Goal: Communication & Community: Answer question/provide support

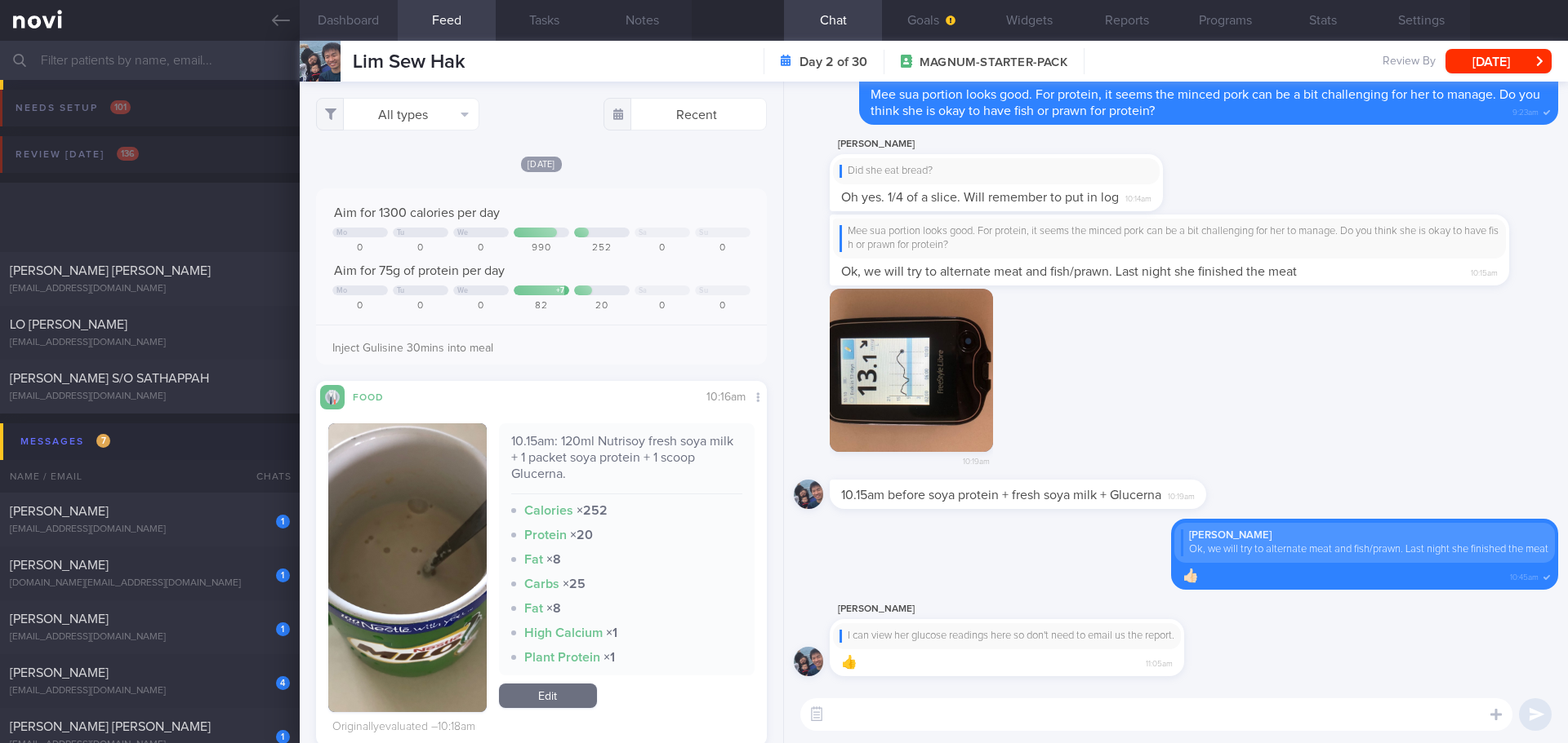
scroll to position [230, 425]
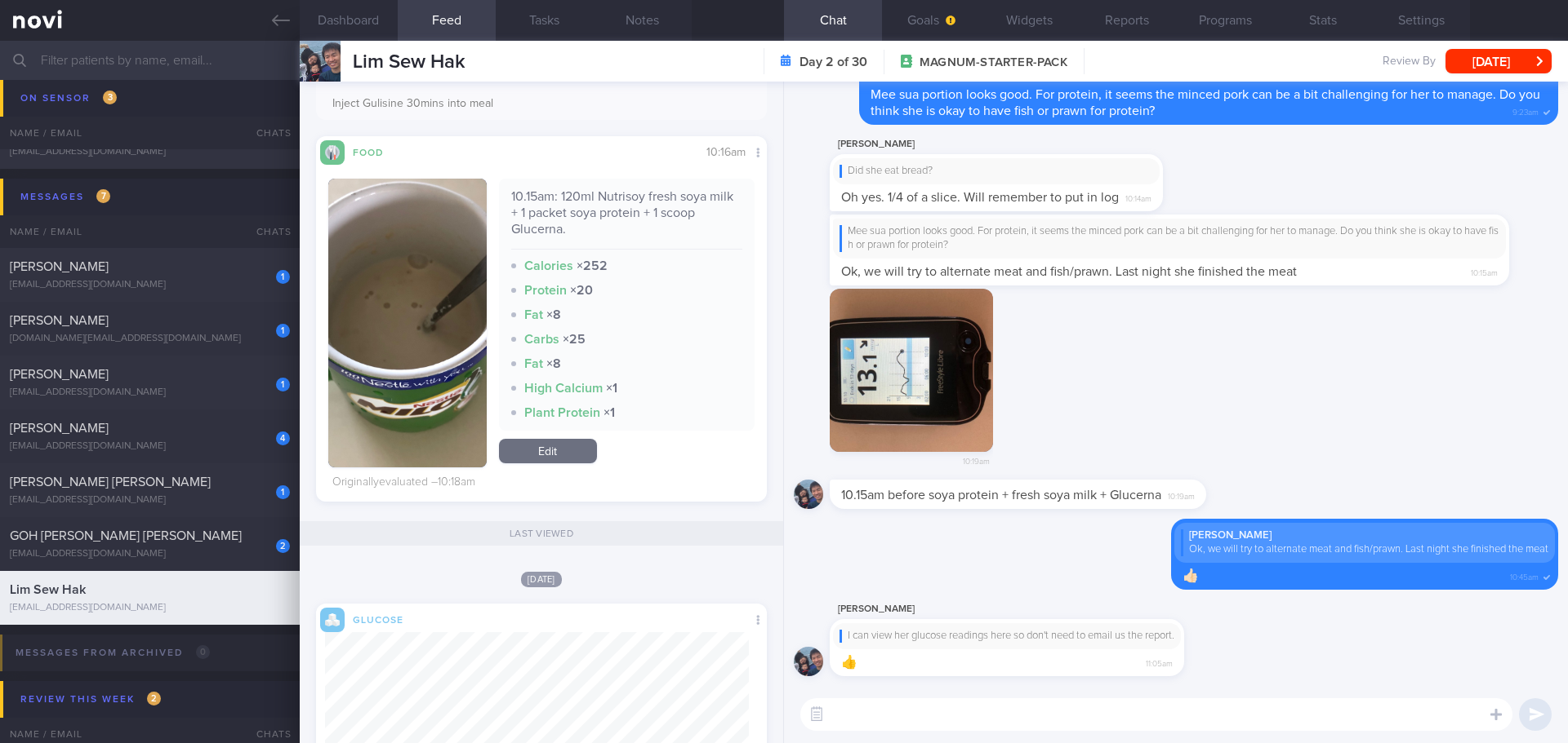
drag, startPoint x: 277, startPoint y: 15, endPoint x: 905, endPoint y: 88, distance: 632.2
click at [277, 15] on icon at bounding box center [280, 21] width 18 height 18
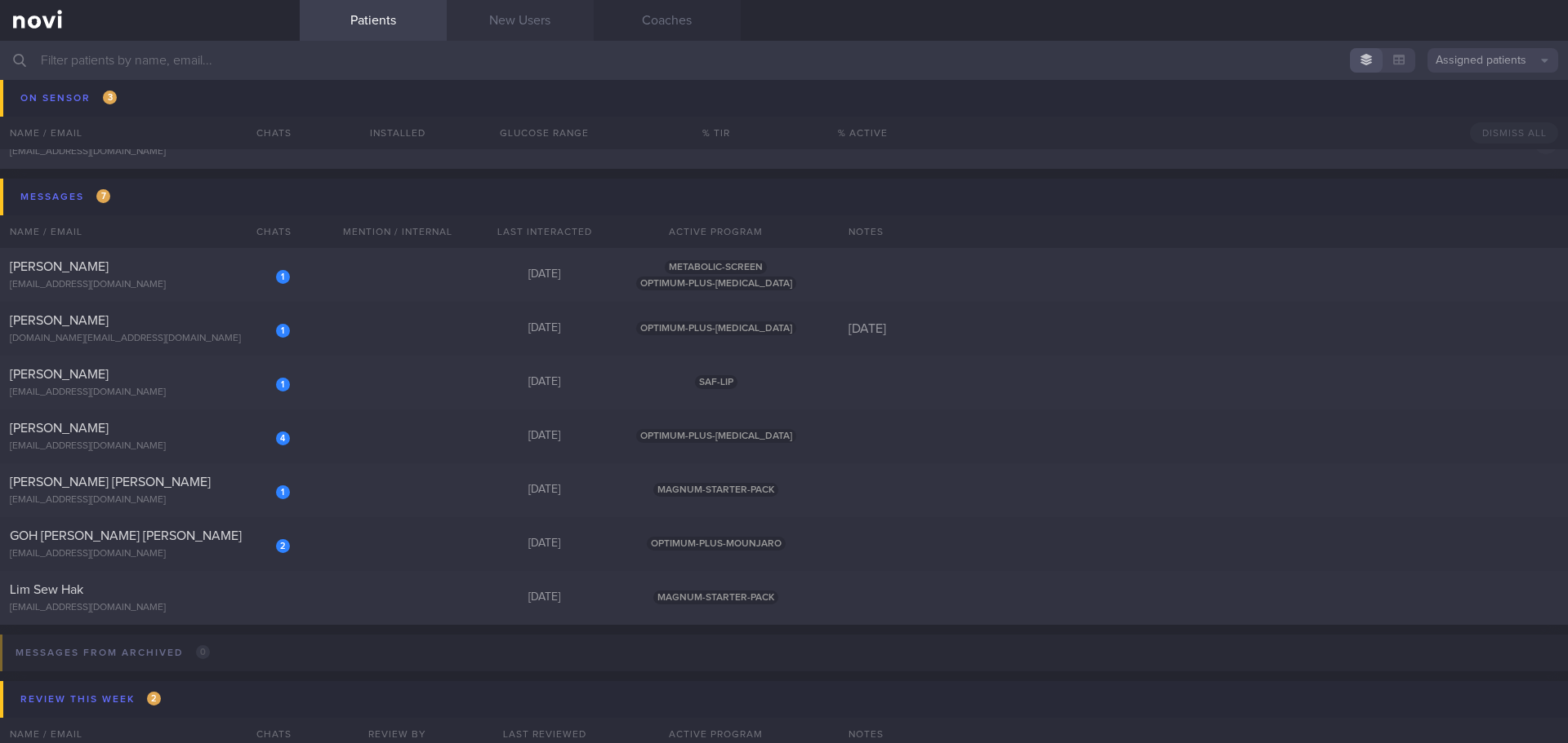
click at [539, 34] on link "New Users" at bounding box center [520, 21] width 147 height 41
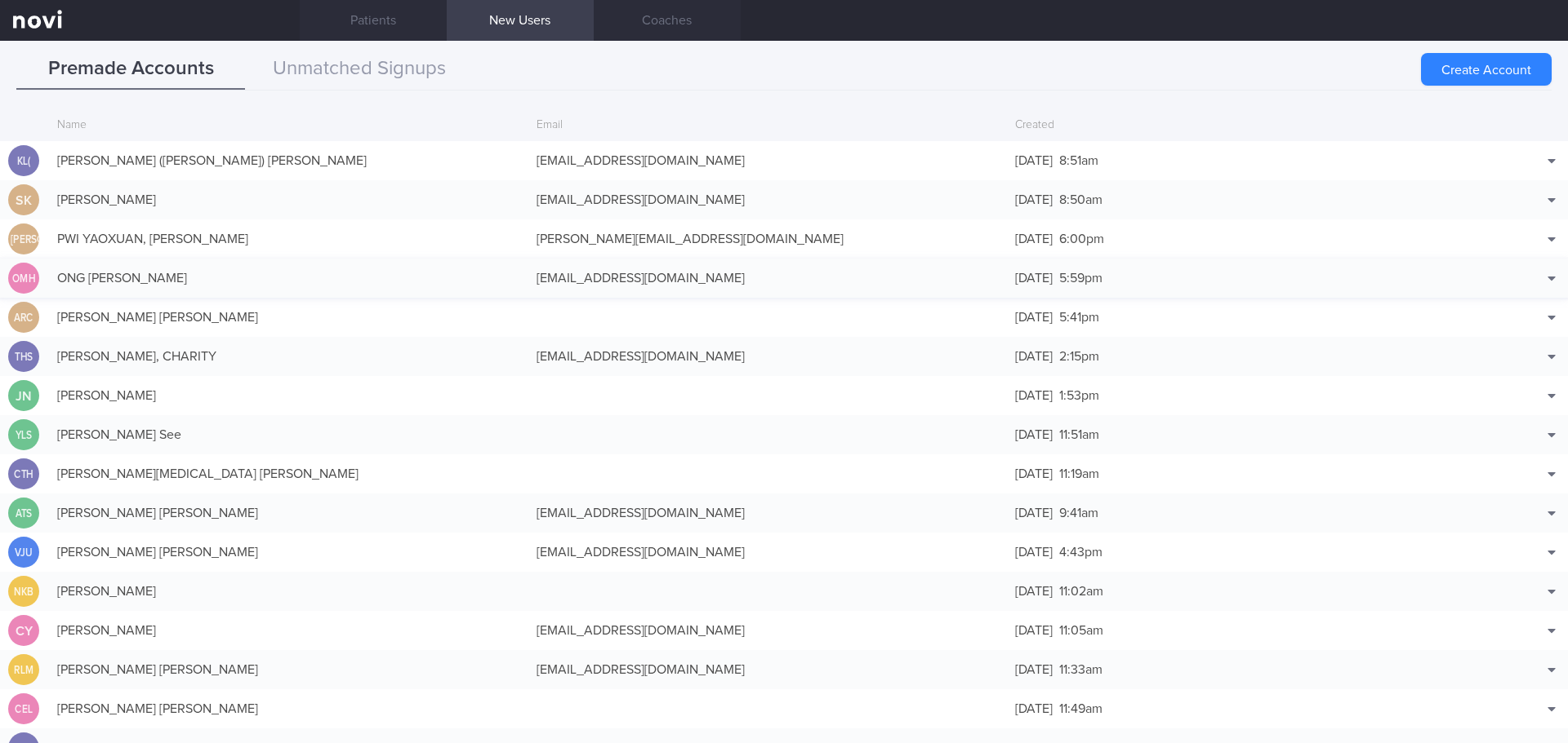
click at [575, 277] on div "[EMAIL_ADDRESS][DOMAIN_NAME]" at bounding box center [768, 277] width 480 height 32
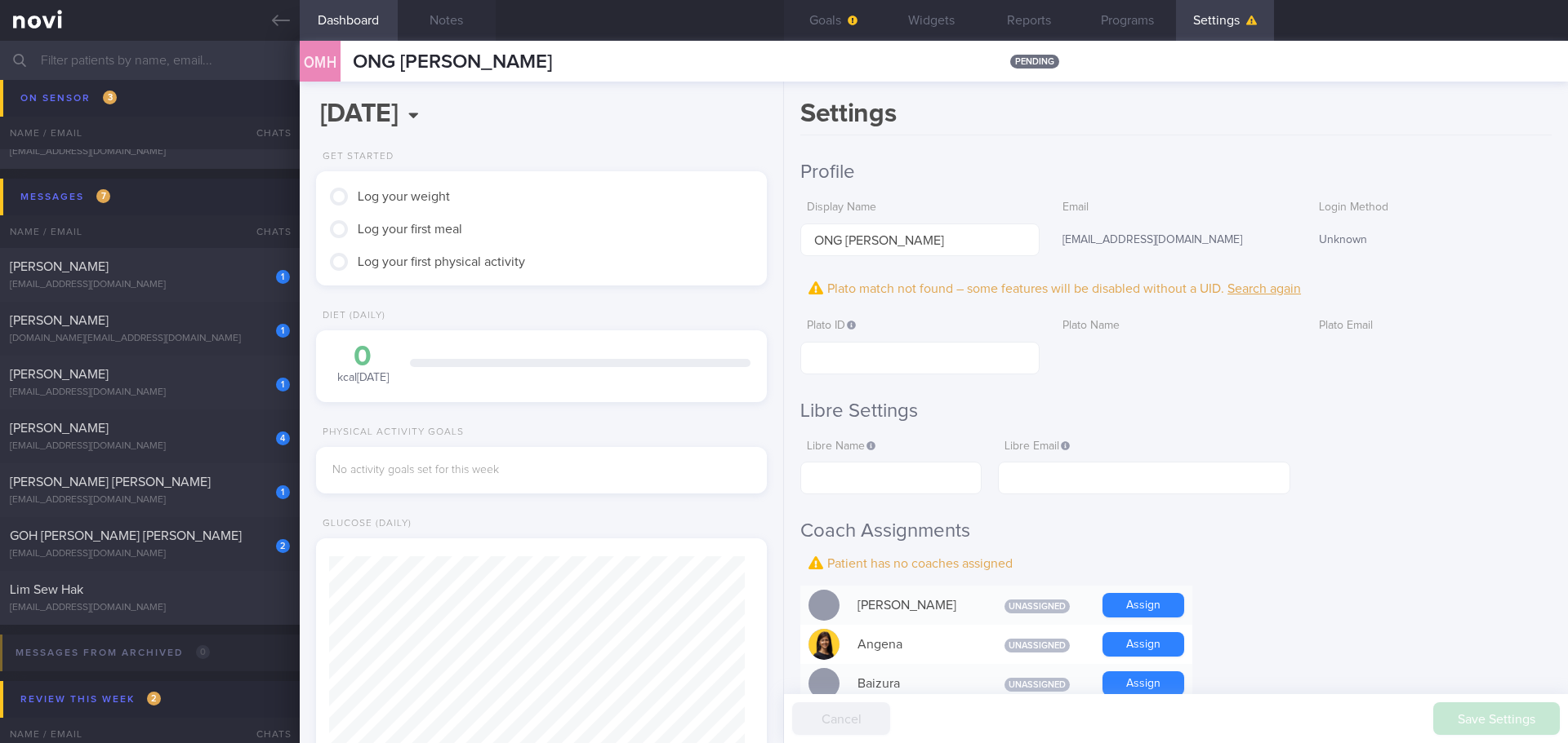
scroll to position [207, 416]
click at [287, 32] on link at bounding box center [149, 21] width 300 height 41
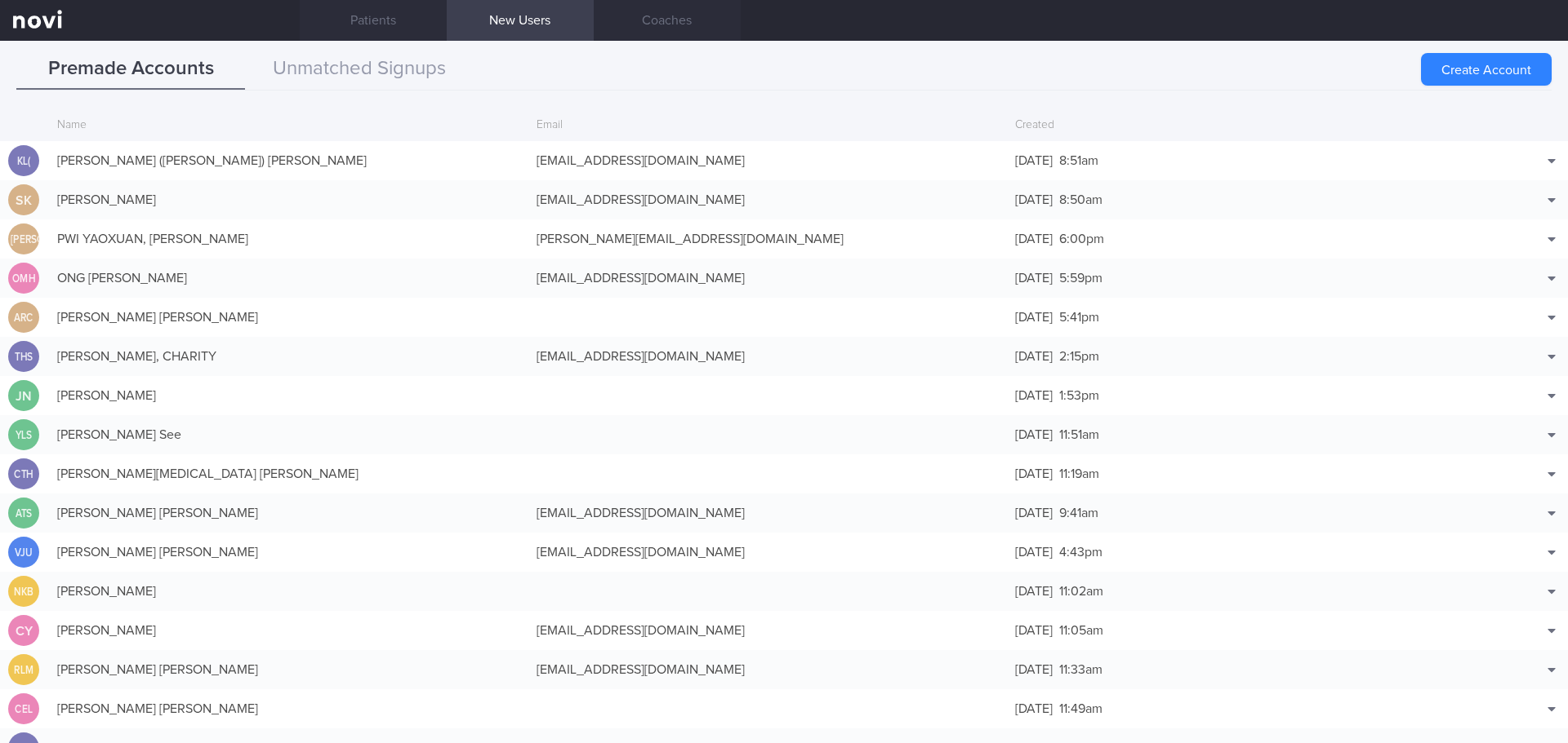
drag, startPoint x: 280, startPoint y: 23, endPoint x: 341, endPoint y: 23, distance: 61.0
click at [280, 23] on icon at bounding box center [280, 21] width 18 height 18
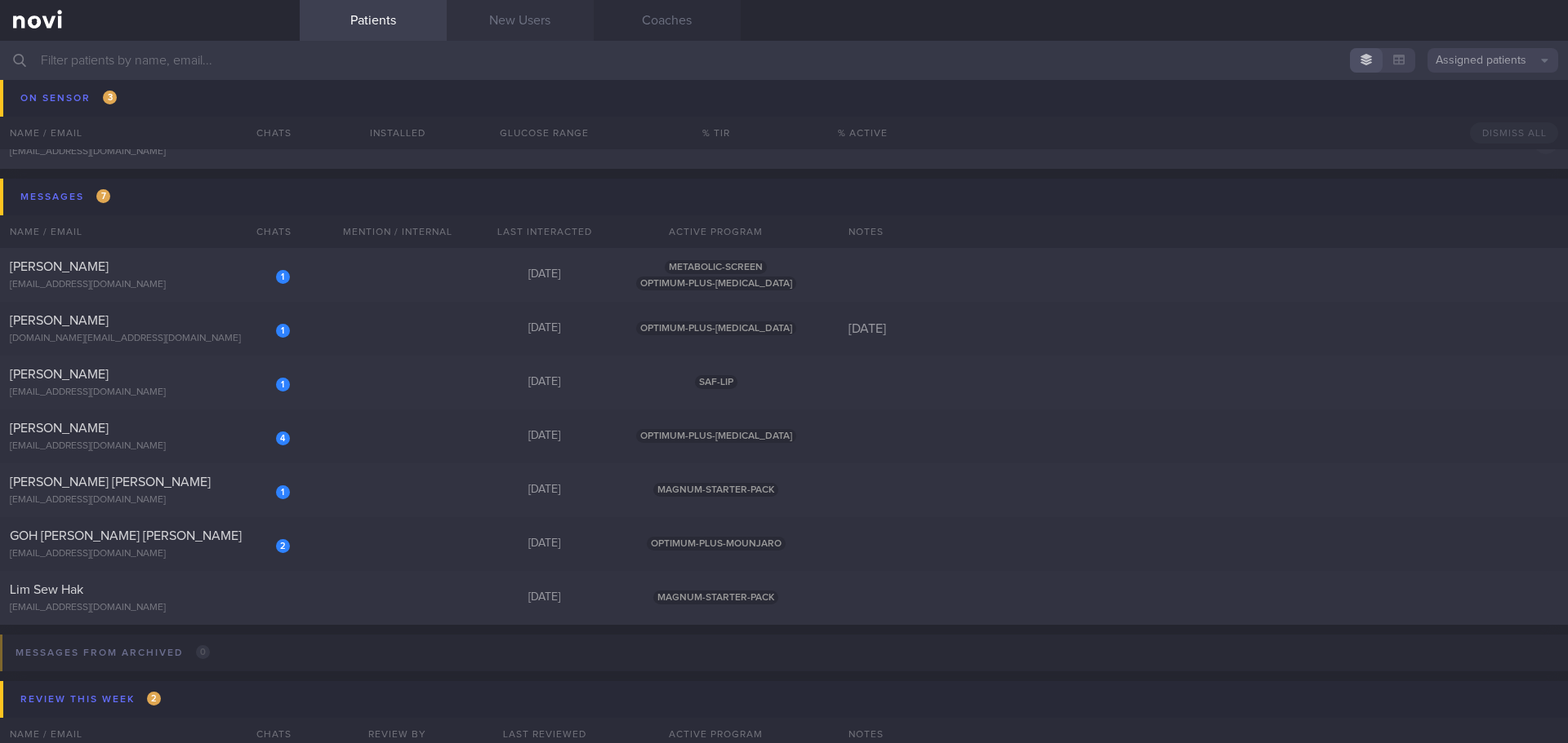
click at [494, 25] on link "New Users" at bounding box center [520, 21] width 147 height 41
click at [498, 27] on link "New Users" at bounding box center [520, 21] width 147 height 41
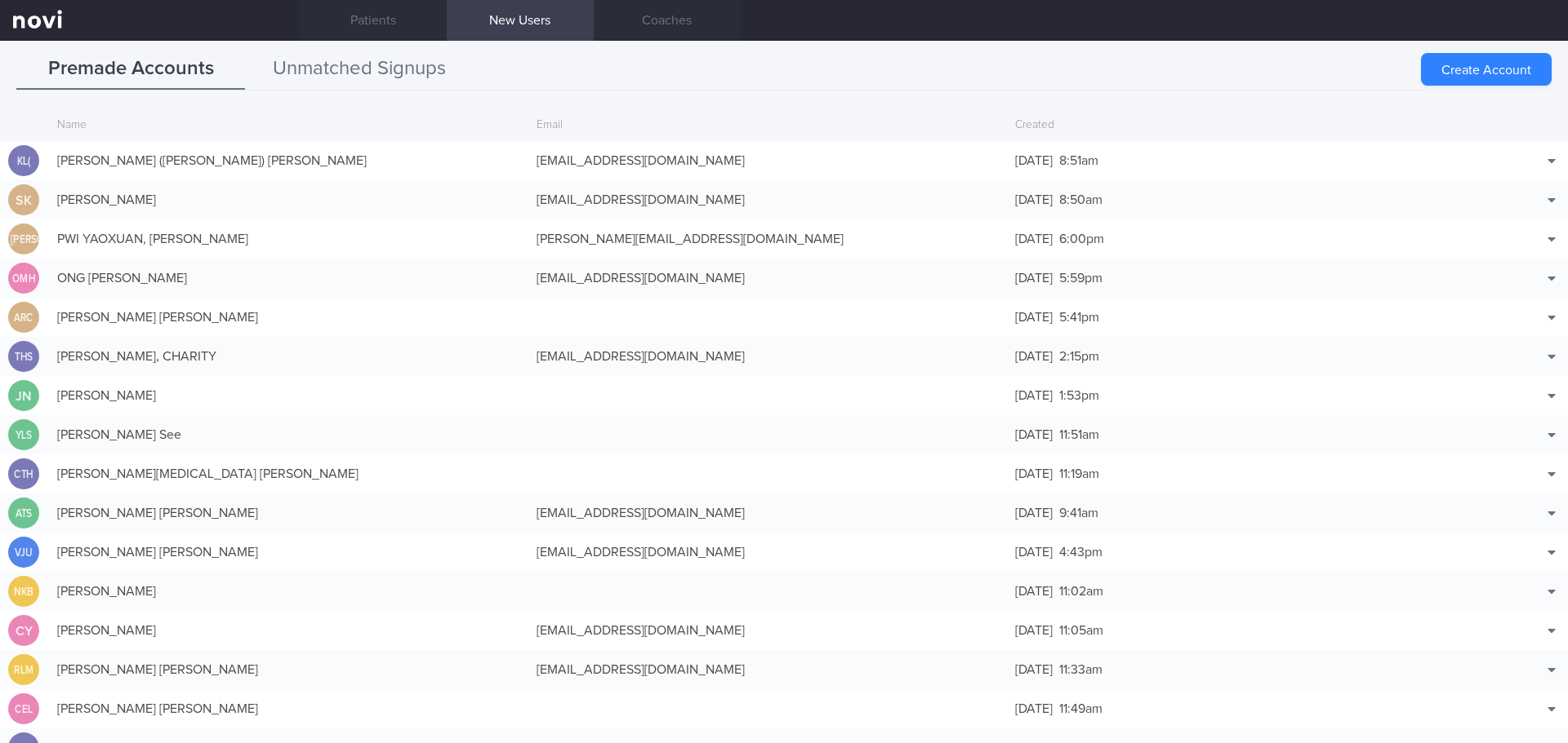
click at [400, 81] on button "Unmatched Signups" at bounding box center [360, 69] width 229 height 41
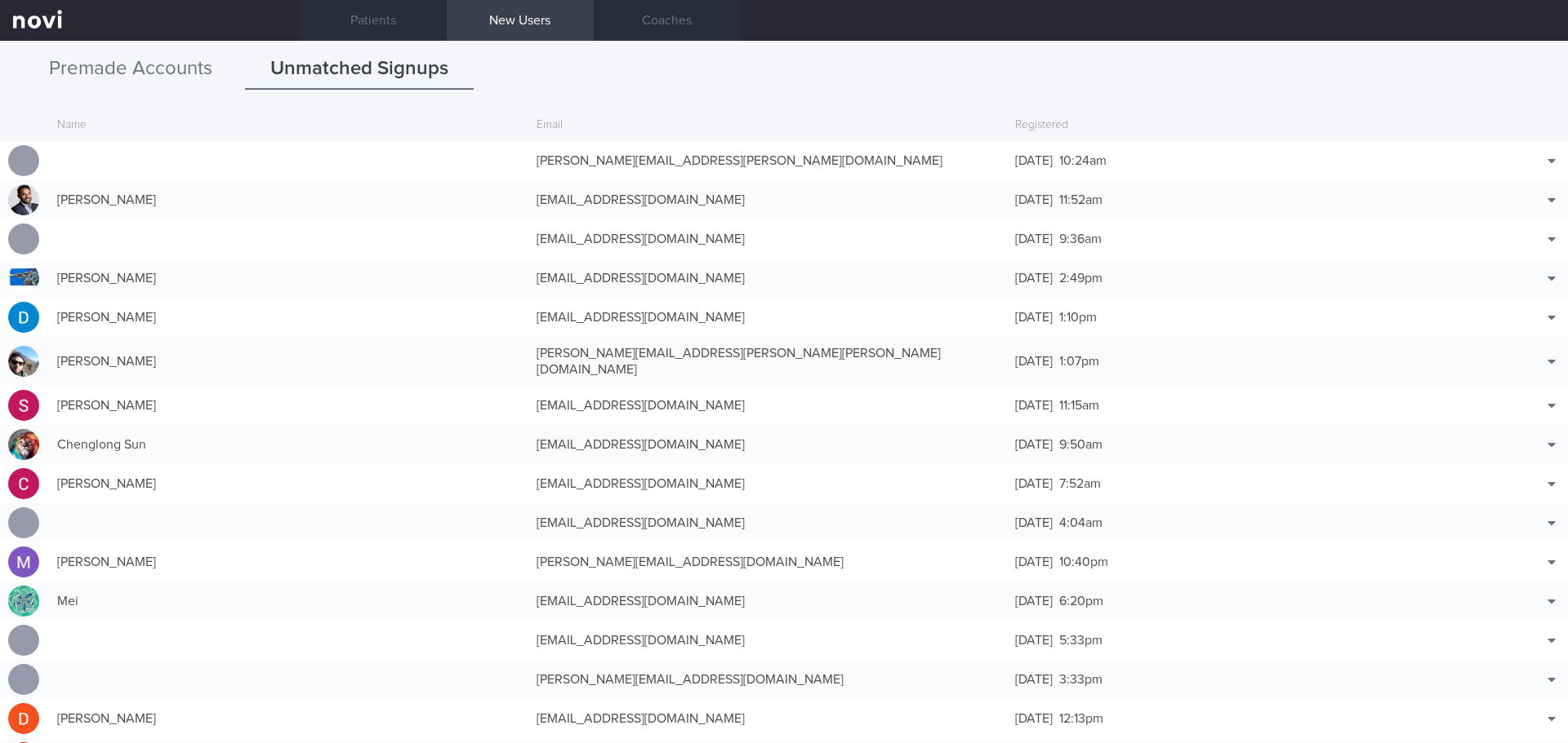
click at [187, 56] on button "Premade Accounts" at bounding box center [131, 69] width 229 height 41
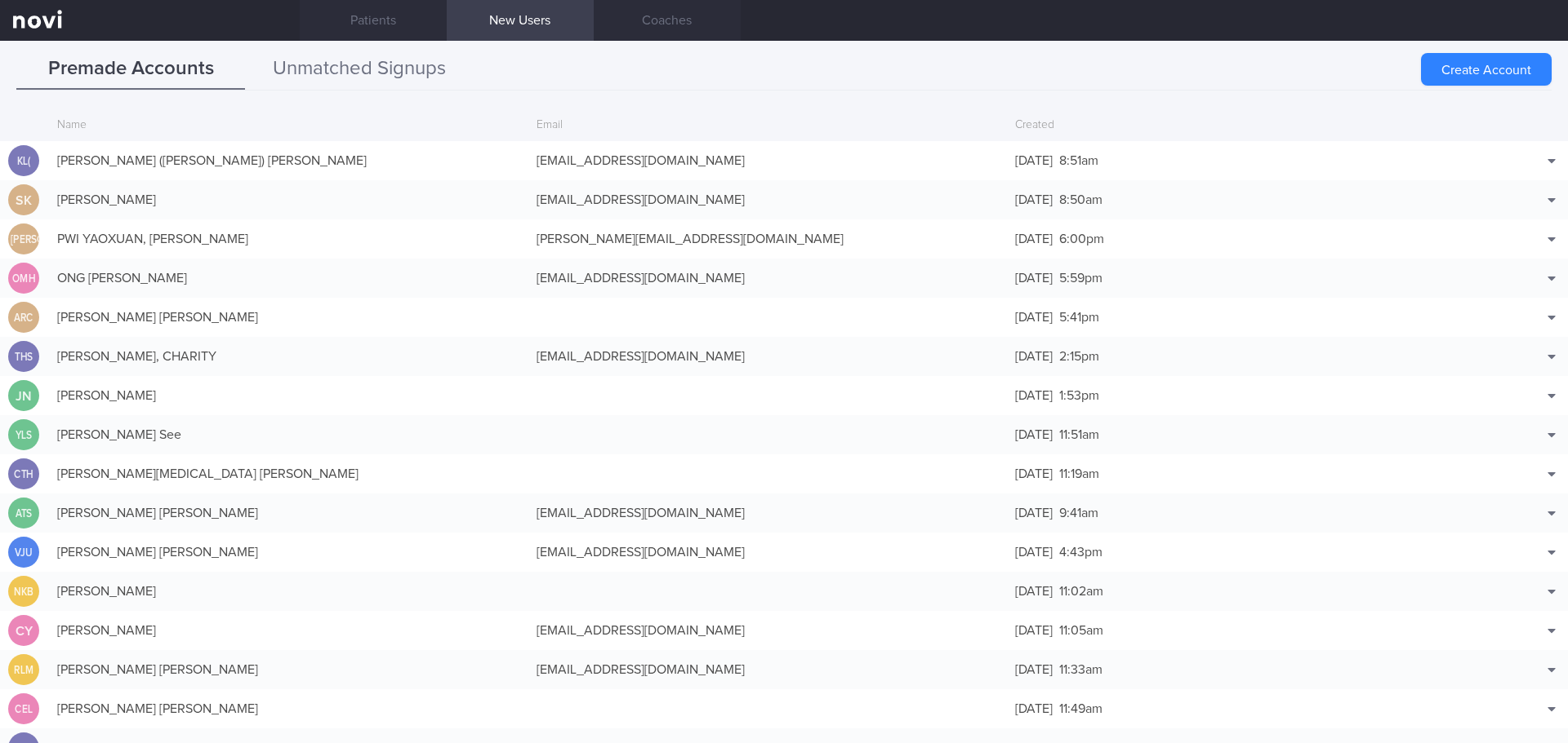
click at [434, 69] on button "Unmatched Signups" at bounding box center [360, 69] width 229 height 41
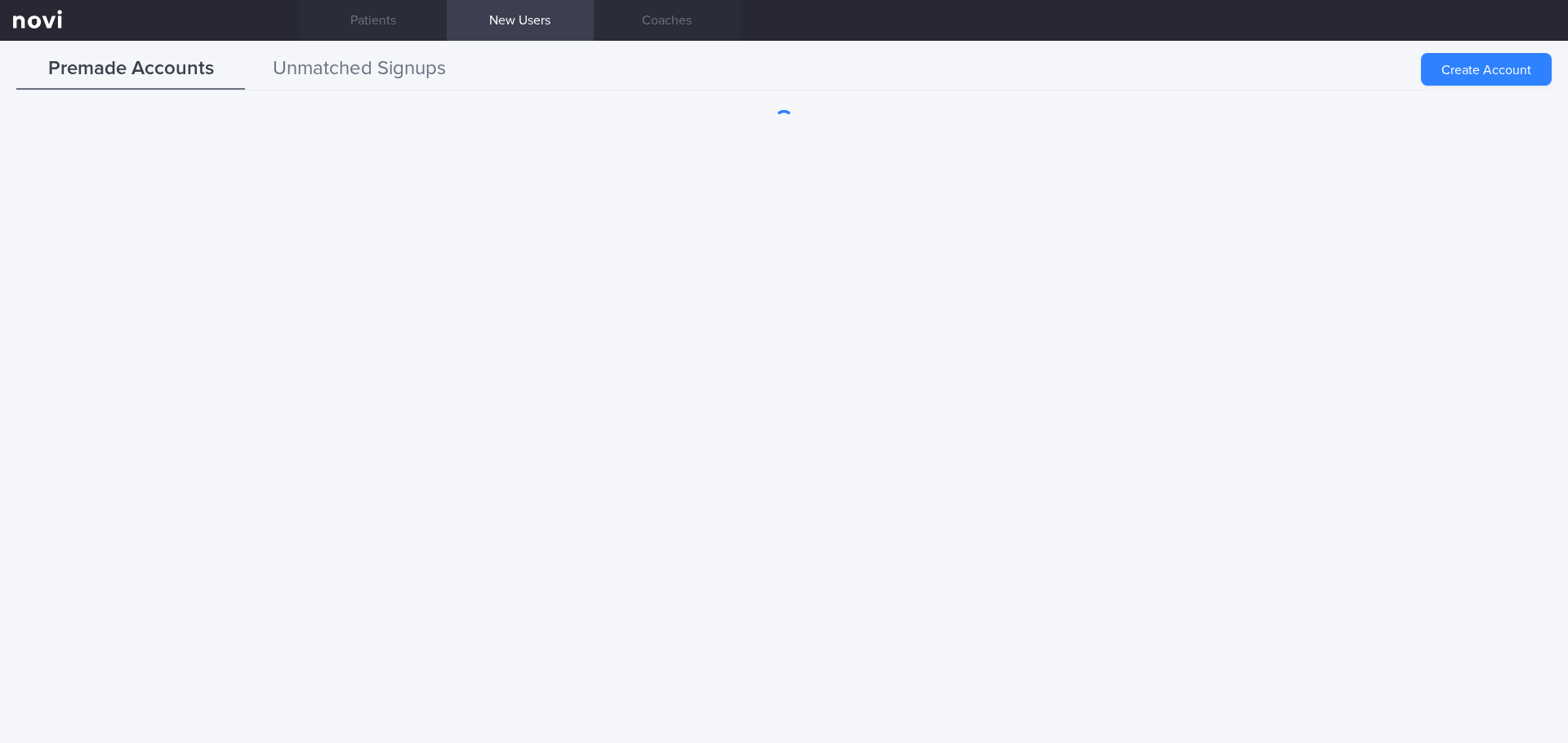
click at [380, 72] on button "Unmatched Signups" at bounding box center [360, 69] width 229 height 41
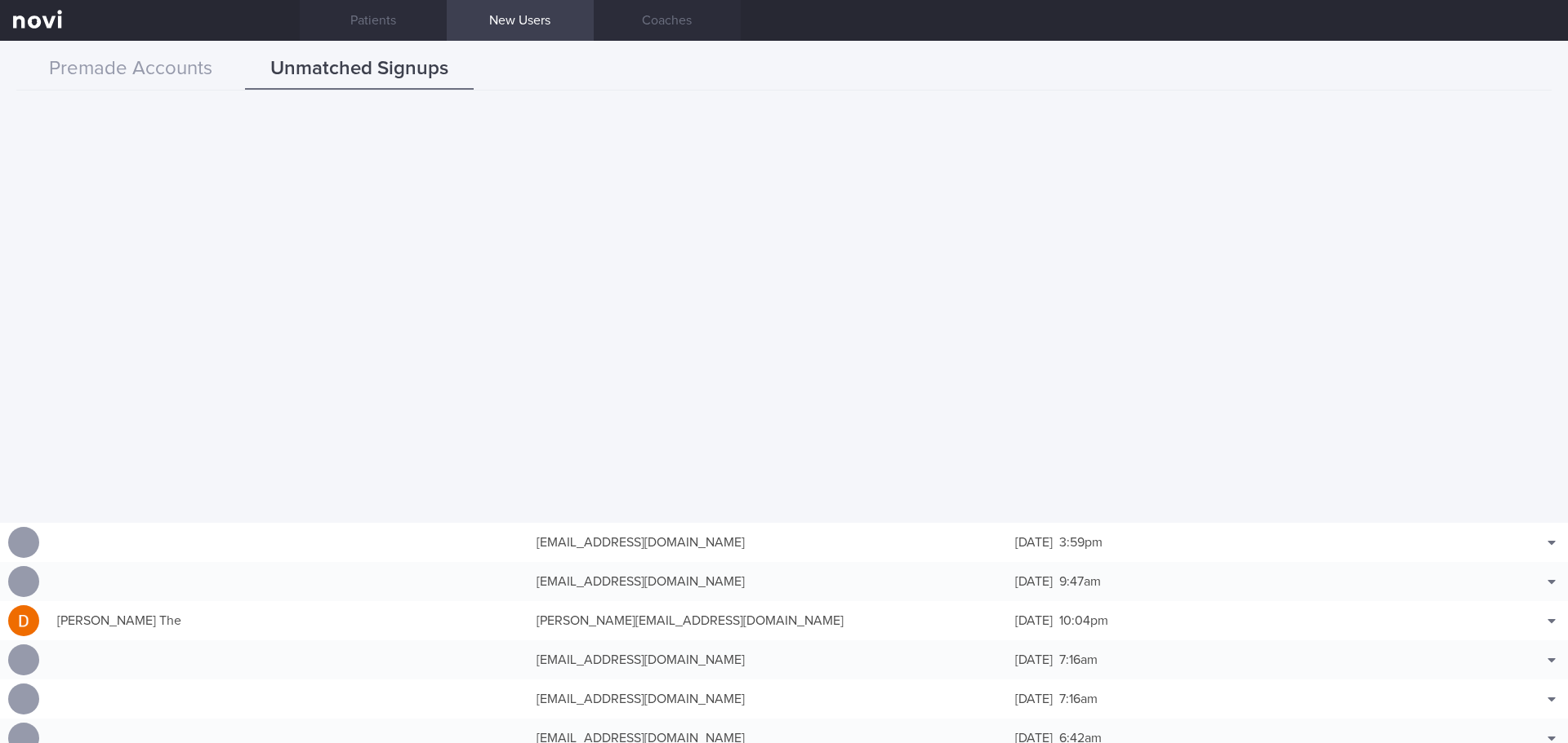
scroll to position [4733, 0]
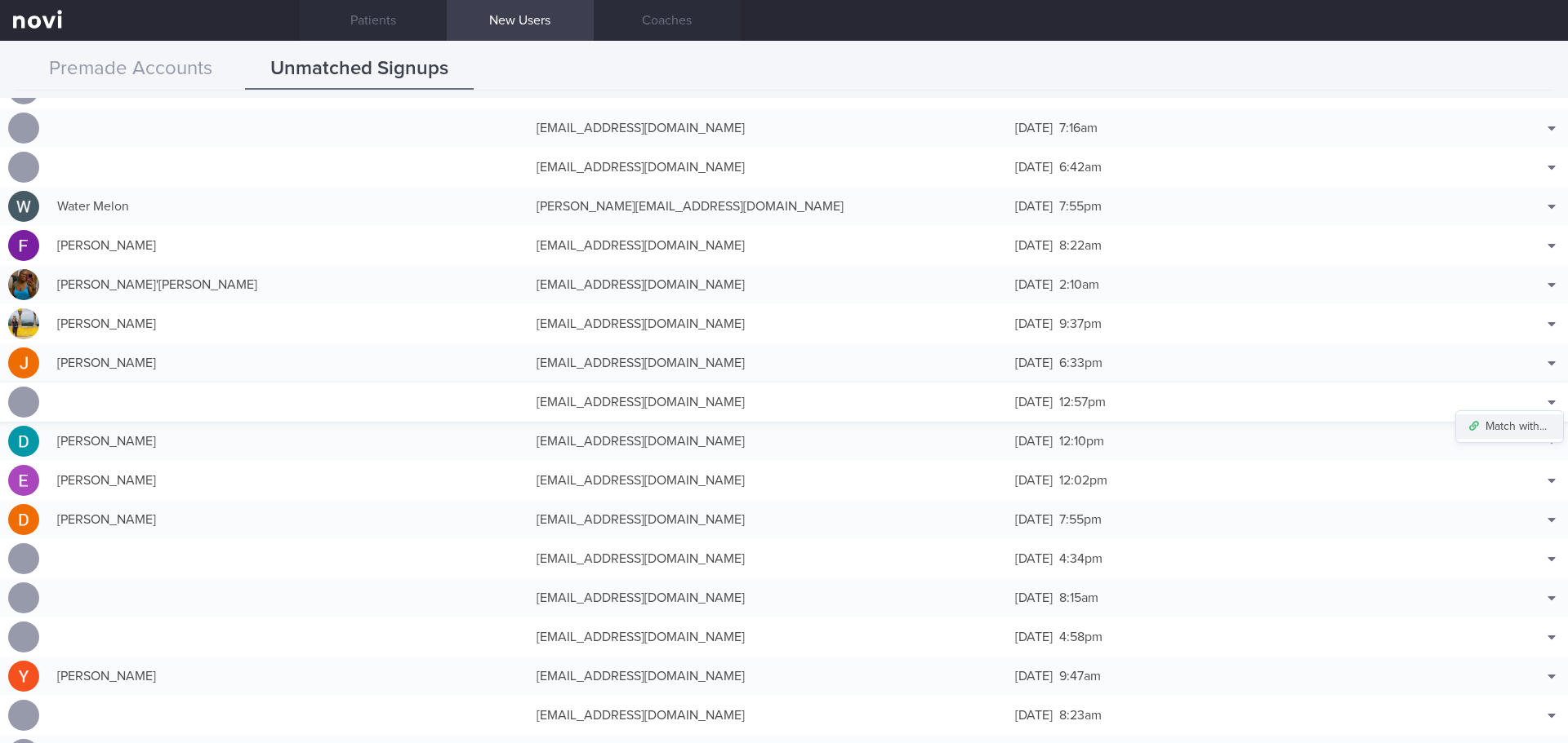
click at [1527, 428] on button "Match with..." at bounding box center [1508, 427] width 106 height 24
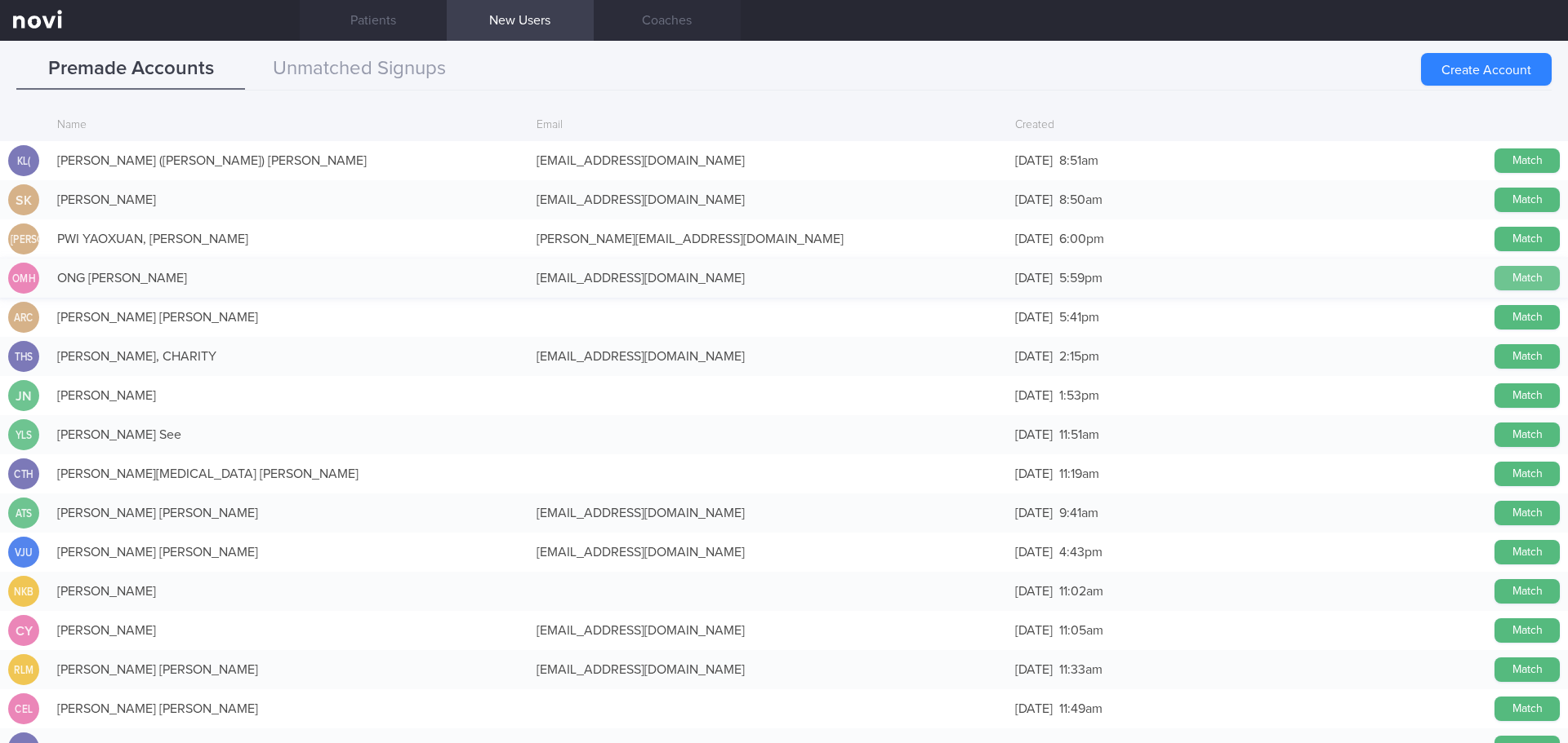
click at [1509, 276] on button "Match" at bounding box center [1527, 277] width 65 height 24
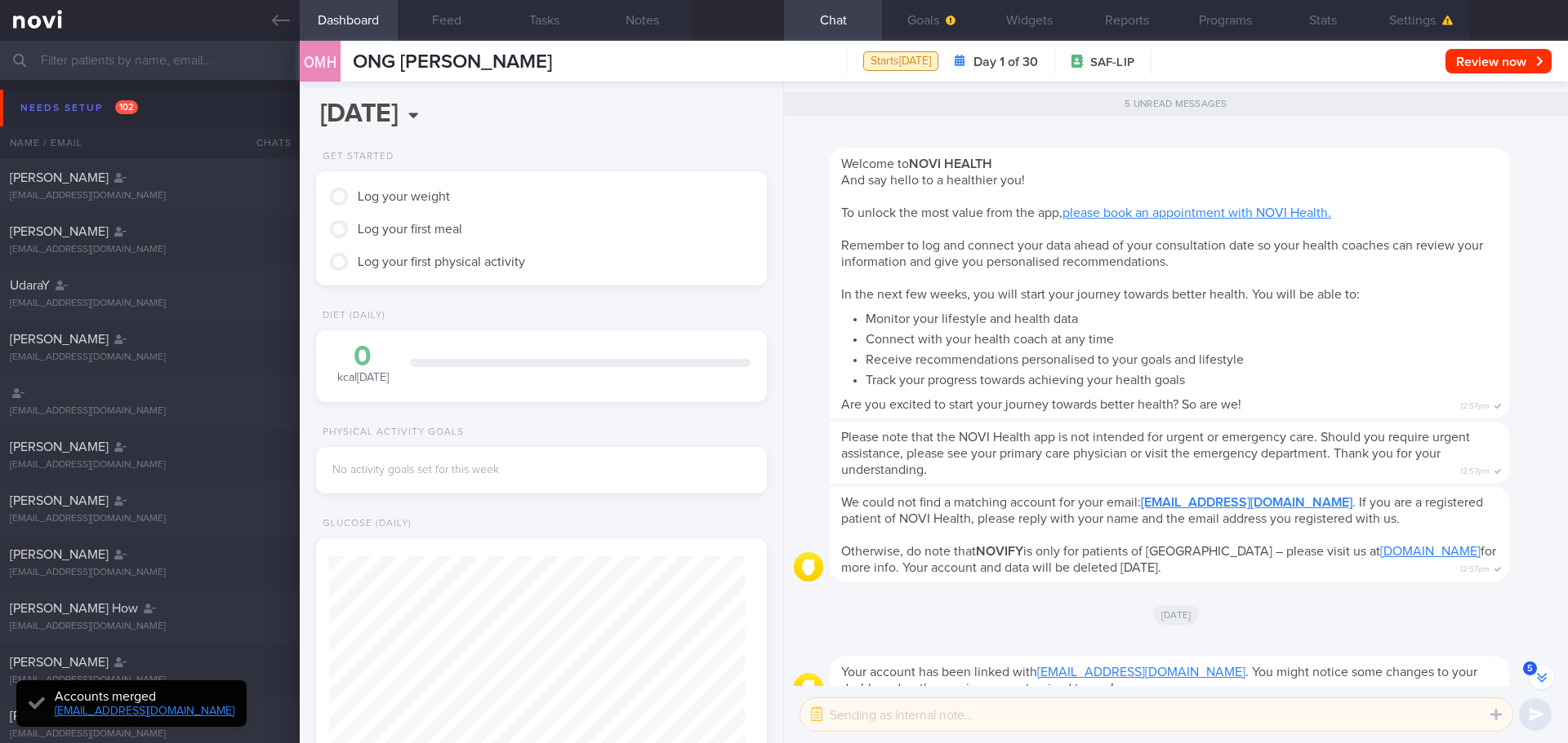
scroll to position [-111, 0]
click at [1410, 20] on button "Settings" at bounding box center [1420, 21] width 98 height 41
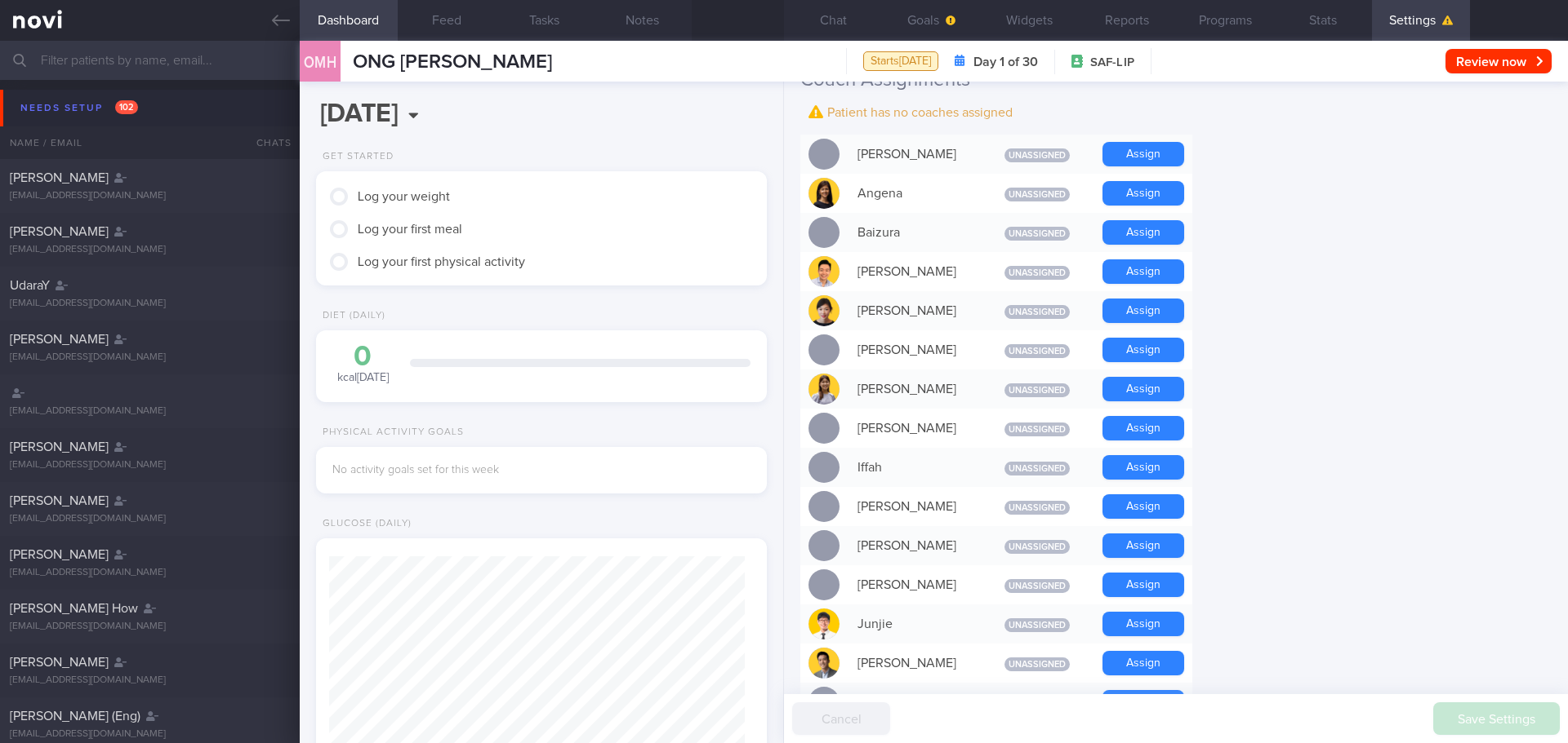
scroll to position [653, 0]
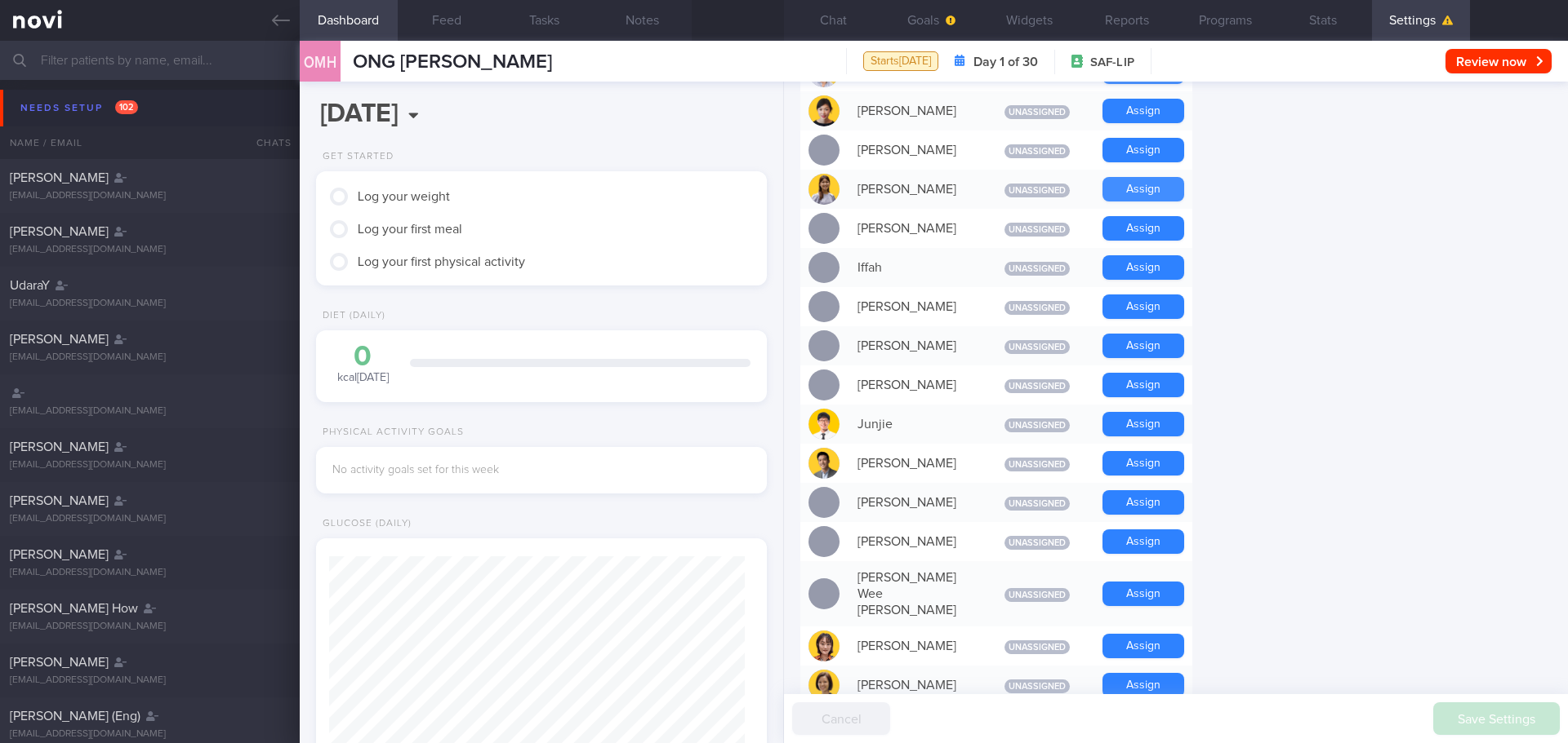
click at [1120, 186] on button "Assign" at bounding box center [1143, 188] width 82 height 24
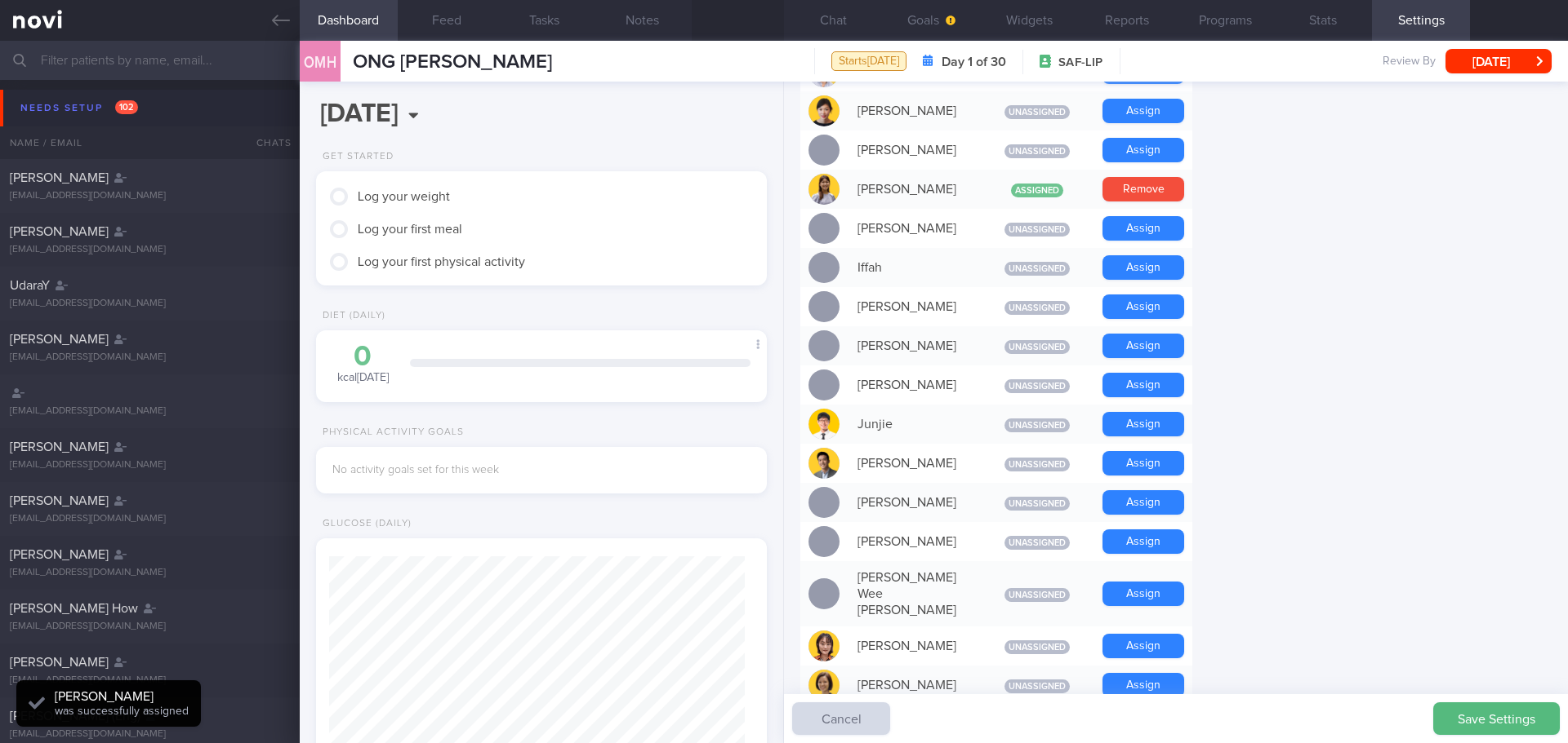
scroll to position [207, 416]
click at [1310, 410] on form "Profile Display Name ONG MENG HUI Email tomfang2003@yahoo.com.sg Login Method E…" at bounding box center [1175, 549] width 751 height 1948
click at [1355, 410] on form "Profile Display Name ONG MENG HUI Email tomfang2003@yahoo.com.sg Login Method E…" at bounding box center [1175, 549] width 751 height 1948
click at [846, 18] on button "Chat" at bounding box center [832, 21] width 98 height 41
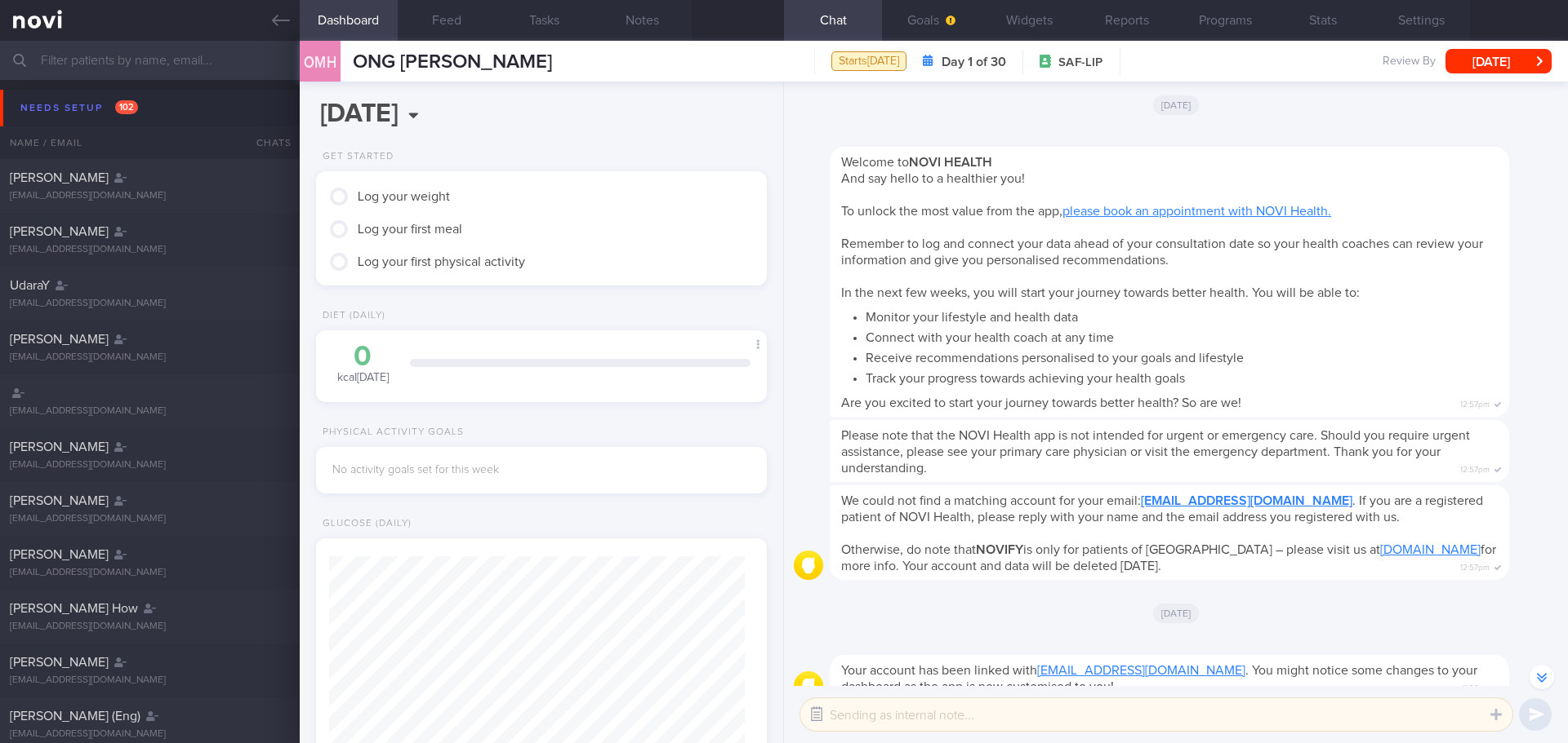
click at [823, 717] on button "button" at bounding box center [817, 715] width 29 height 29
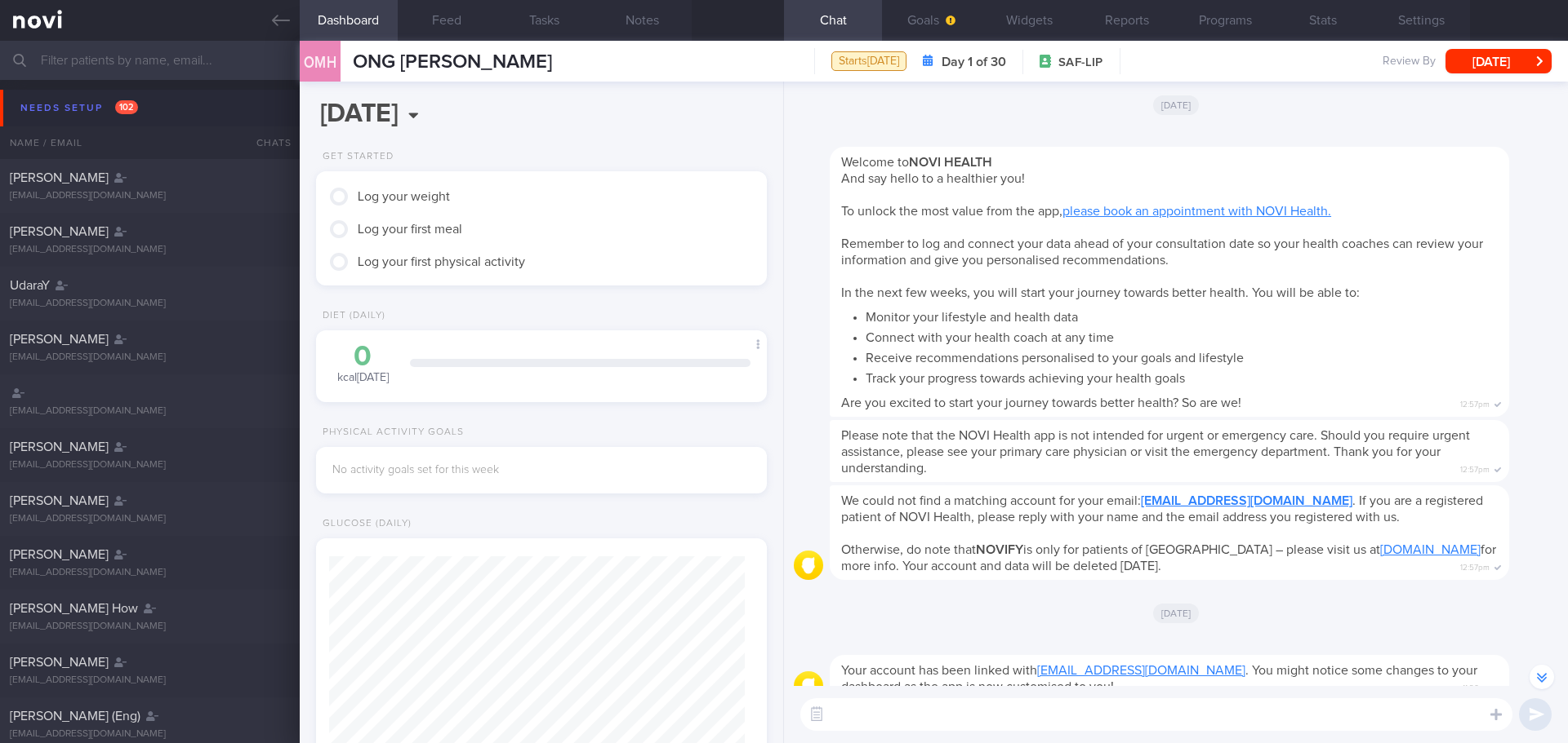
click at [846, 716] on textarea at bounding box center [1156, 714] width 712 height 32
paste textarea "https://www.fairprice.com.sg/product/sunshine-smart-carb-low-gi-bread-360g-1308…"
type textarea "https://www.fairprice.com.sg/product/sunshine-smart-carb-low-gi-bread-360g-1308…"
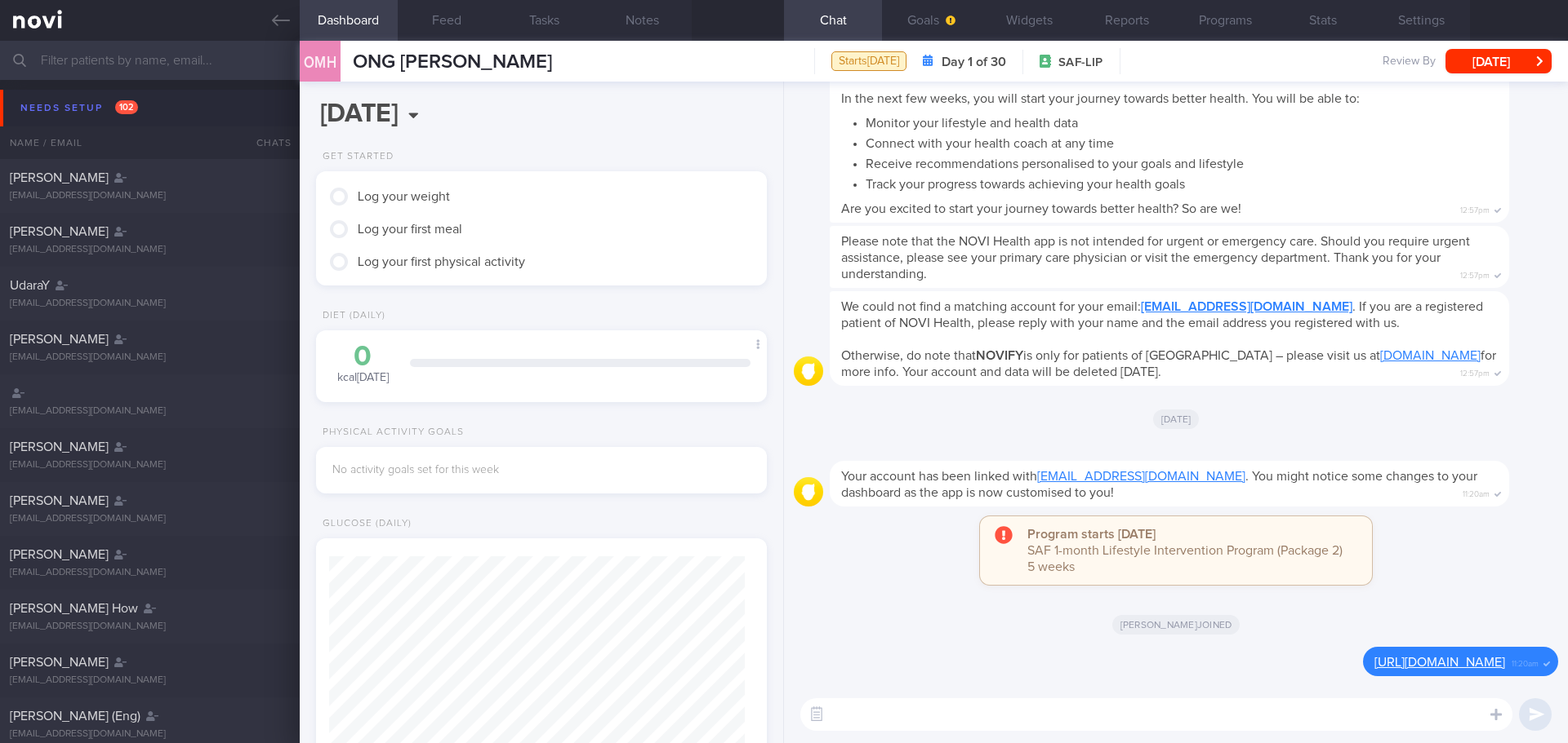
click at [1514, 440] on div "[DATE]" at bounding box center [1175, 418] width 764 height 46
click at [1507, 449] on div at bounding box center [1194, 451] width 729 height 20
click at [956, 717] on textarea at bounding box center [1156, 714] width 712 height 32
paste textarea "https://www.fairprice.com.sg/product/ayam-brand-tuna-flakes-water-light-150g-13…"
type textarea "https://www.fairprice.com.sg/product/ayam-brand-tuna-flakes-water-light-150g-13…"
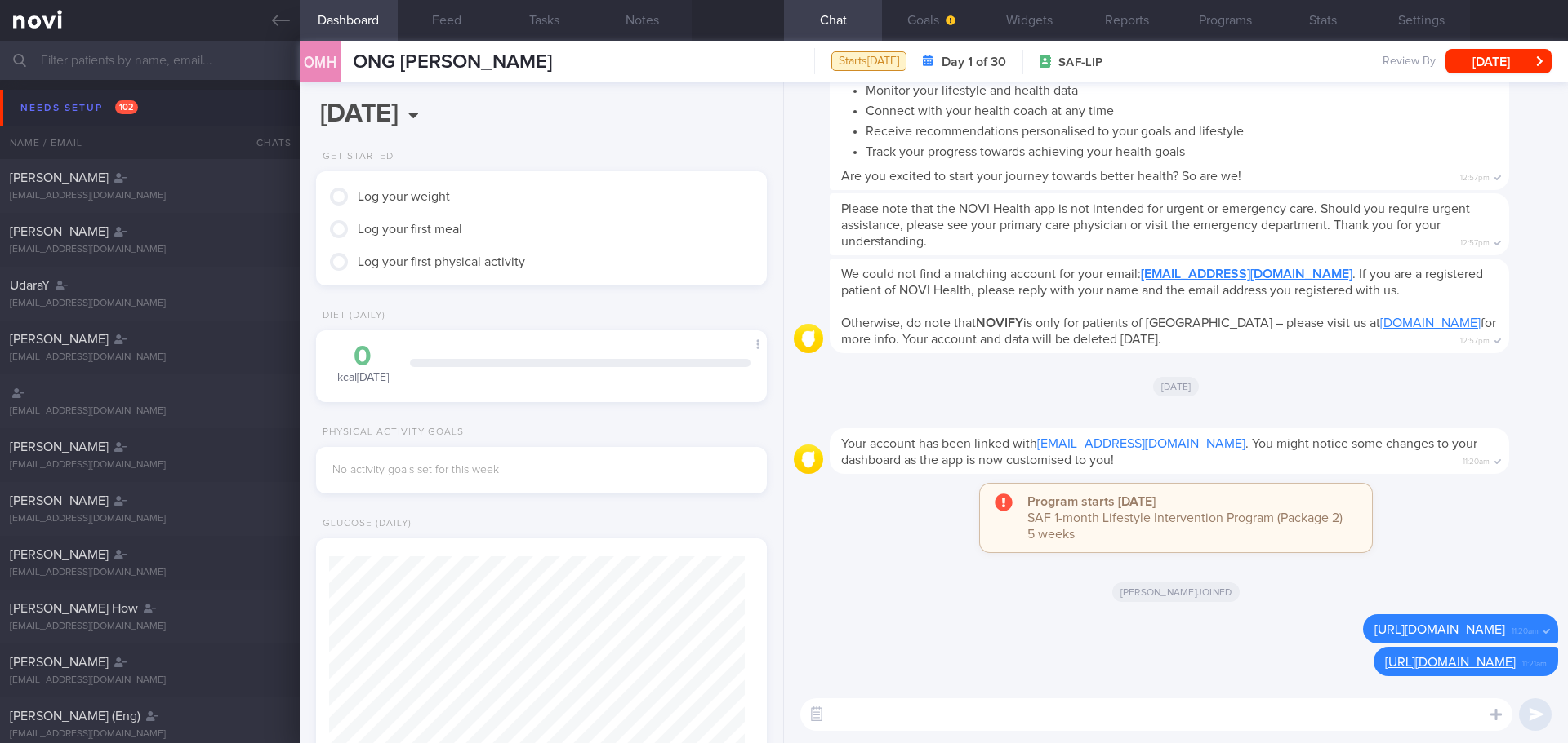
click at [868, 723] on textarea at bounding box center [1156, 714] width 712 height 32
paste textarea "https://www.fairprice.com.sg/product/ayam-brand-tuna-chunks-olive-oil-light-150…"
type textarea "https://www.fairprice.com.sg/product/ayam-brand-tuna-chunks-olive-oil-light-150…"
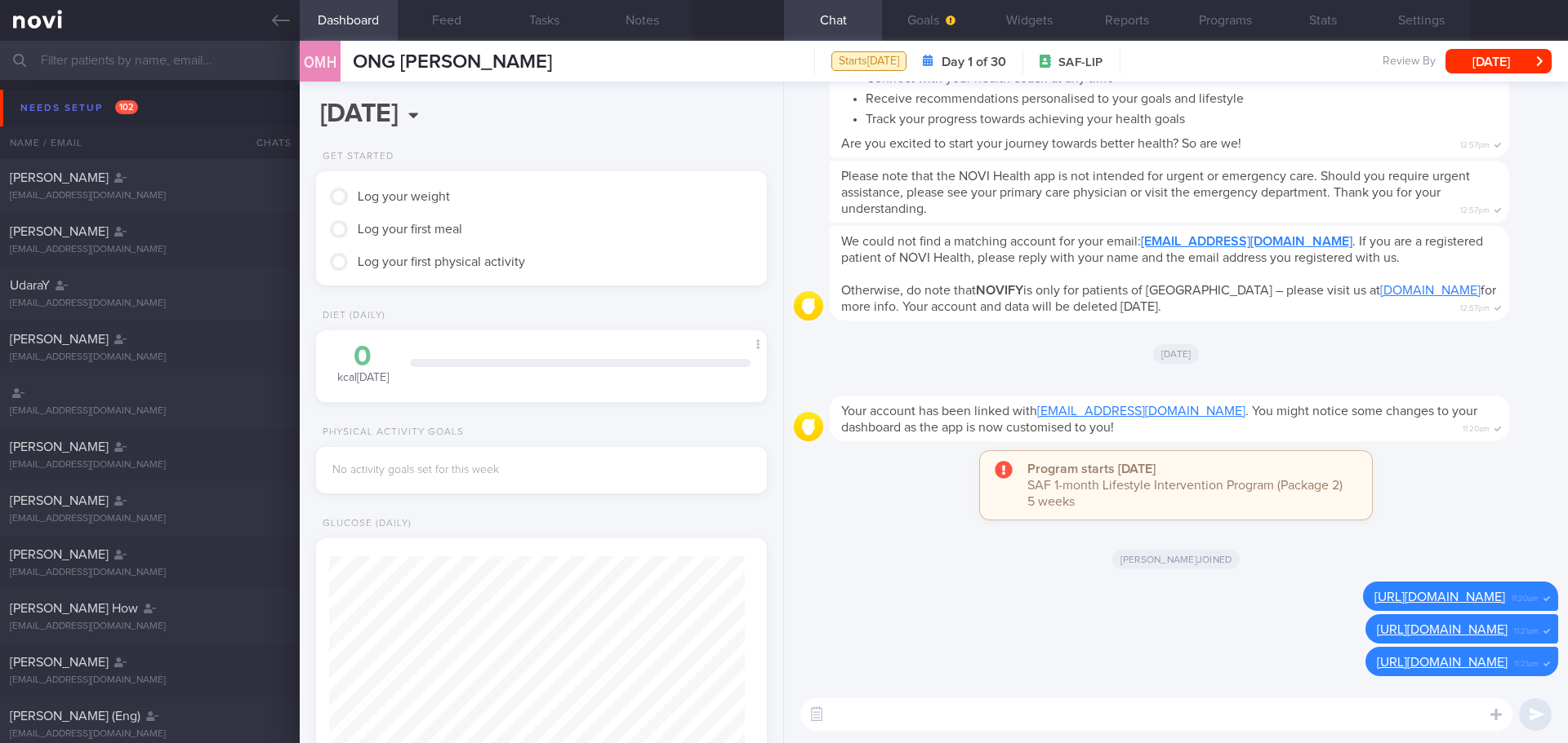
click at [983, 704] on textarea at bounding box center [1156, 714] width 712 height 32
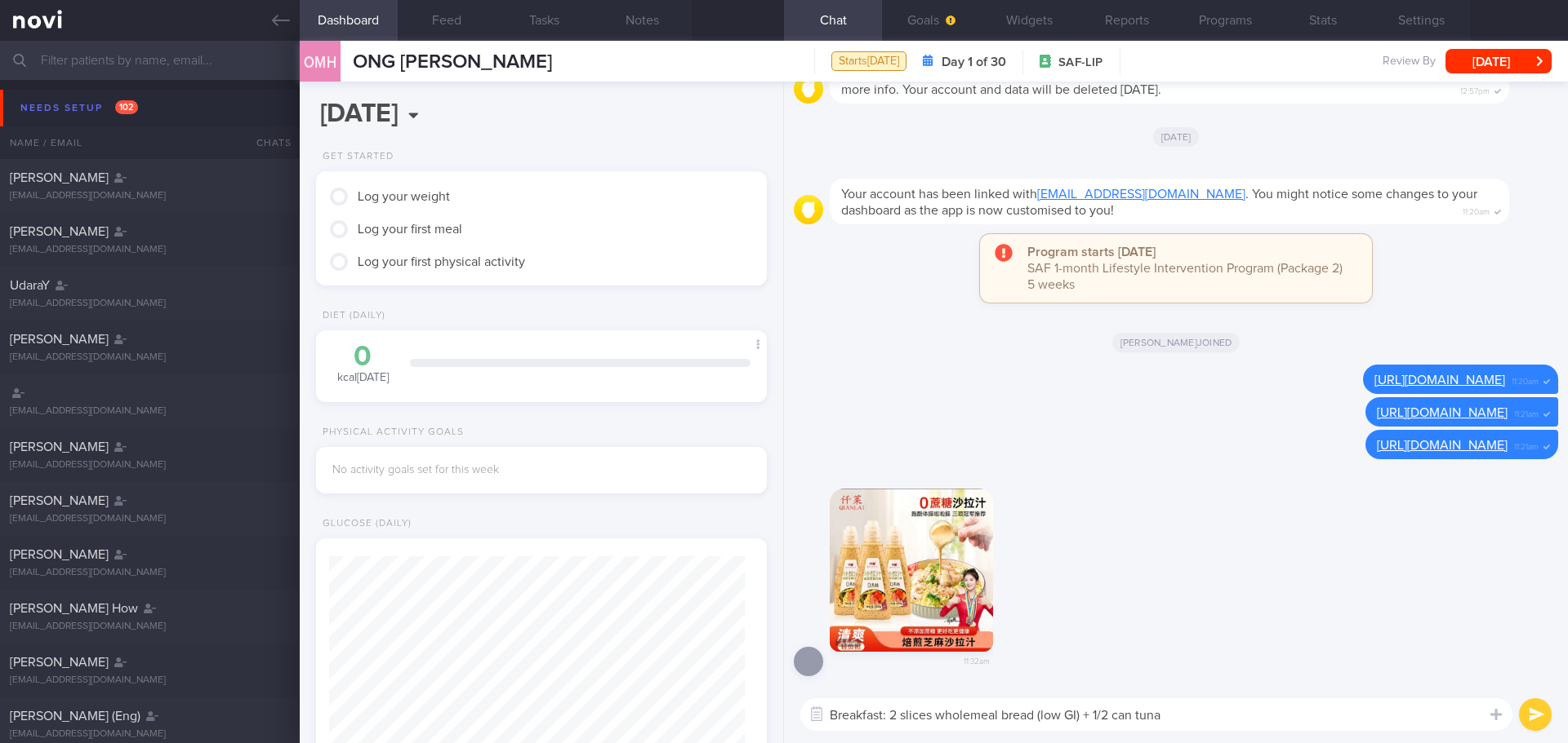
type textarea "Breakfast: 2 slices wholemeal bread (low GI) + 1/2 can tuna"
click at [873, 576] on button "button" at bounding box center [911, 570] width 163 height 163
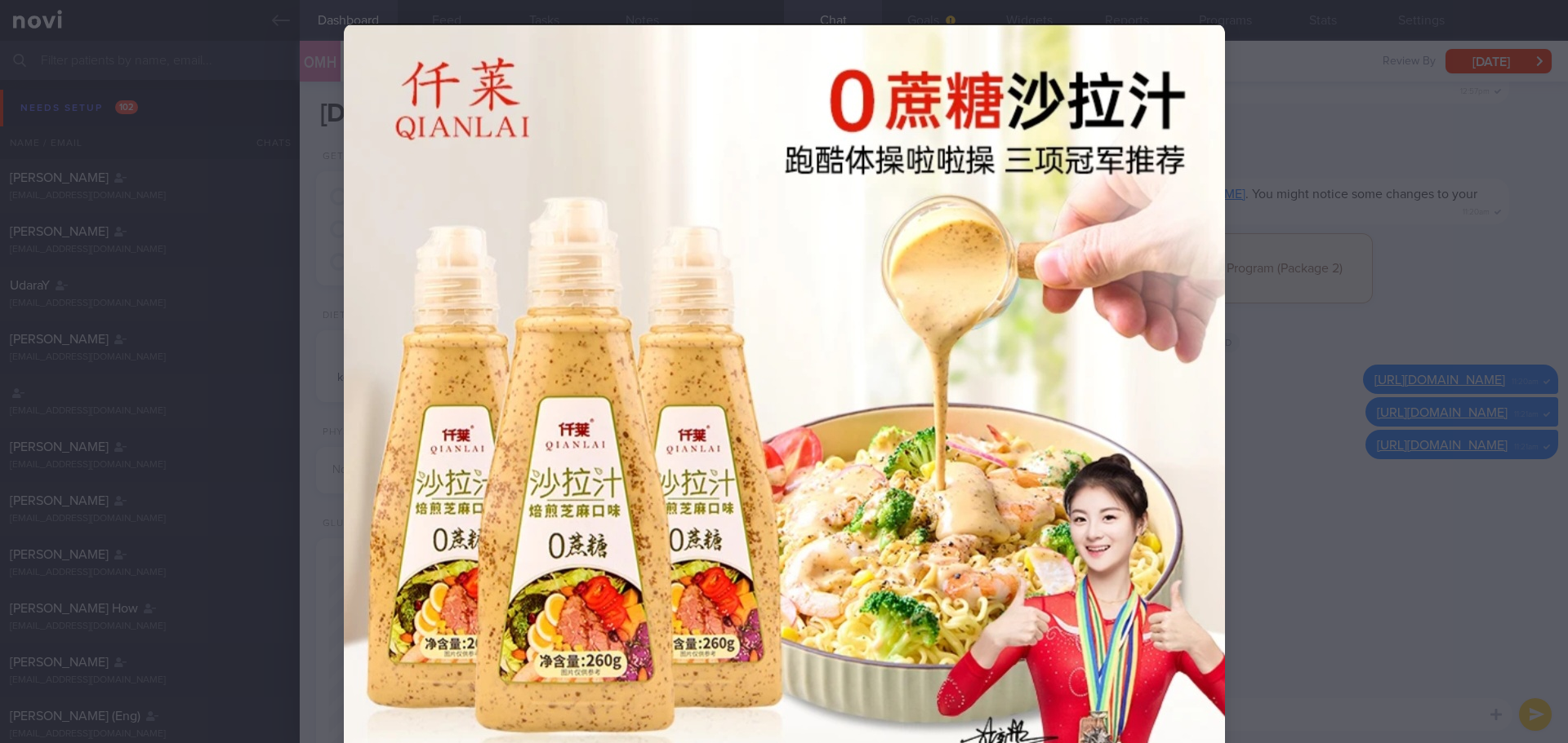
scroll to position [22, 0]
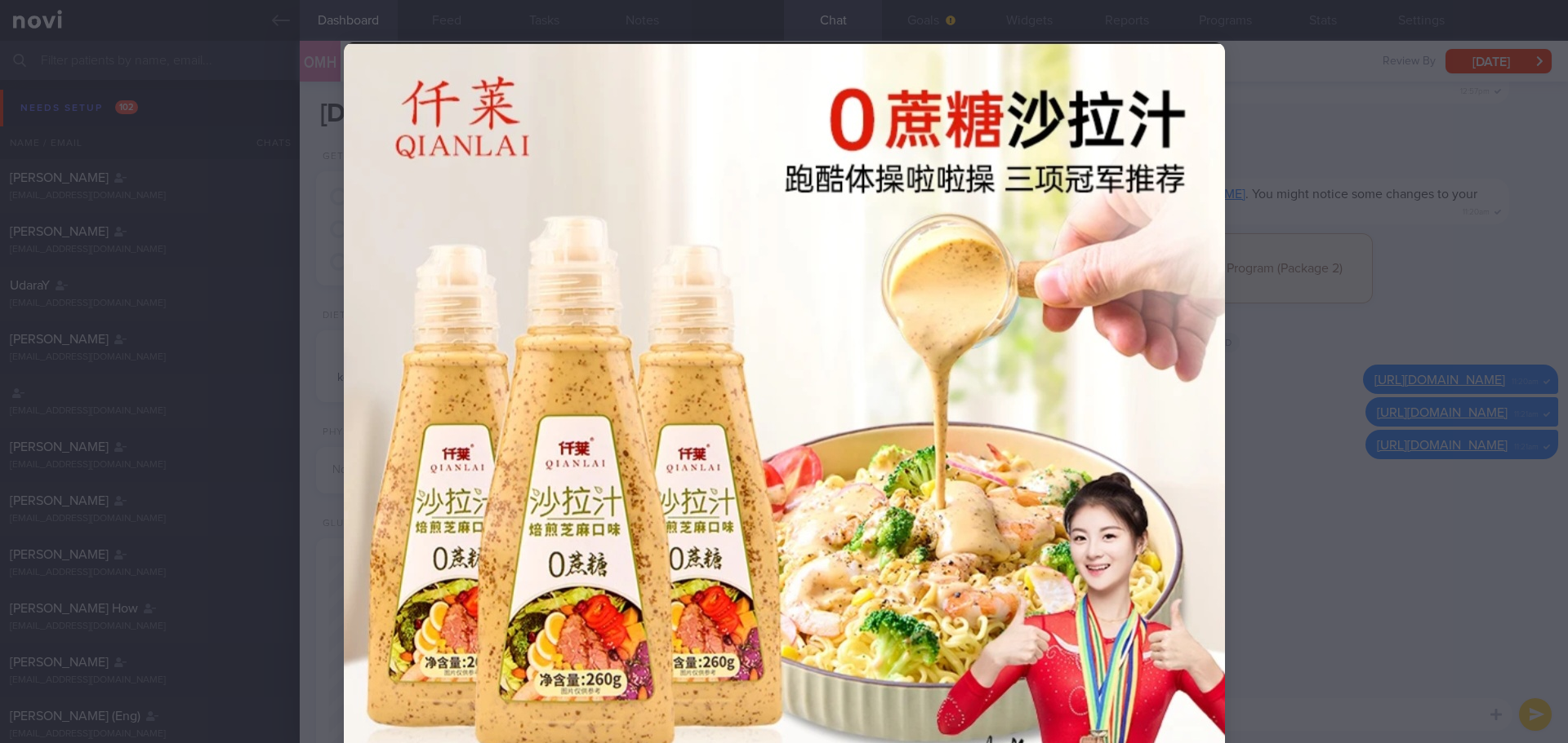
click at [1346, 518] on div at bounding box center [784, 371] width 1568 height 743
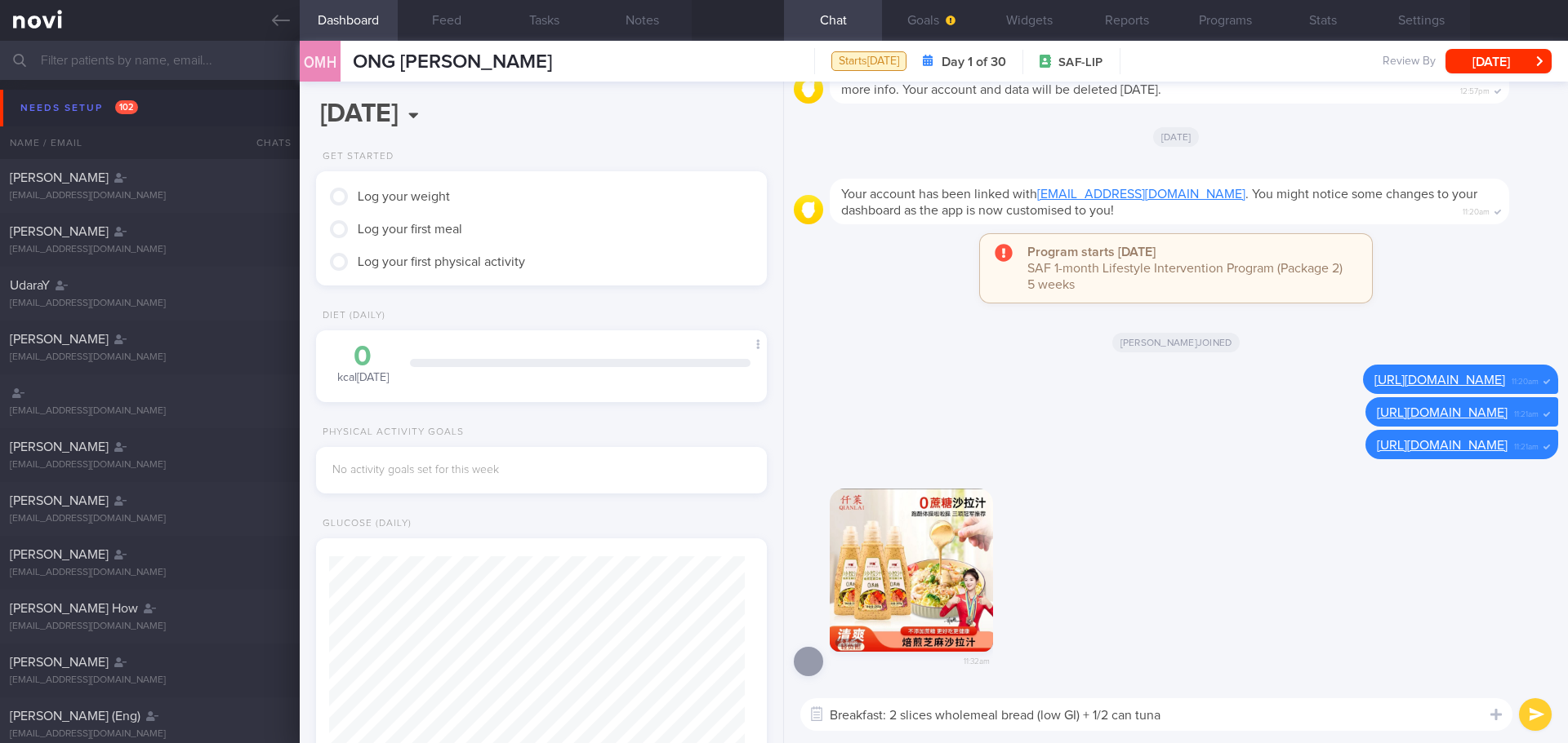
click at [905, 599] on button "button" at bounding box center [911, 570] width 163 height 163
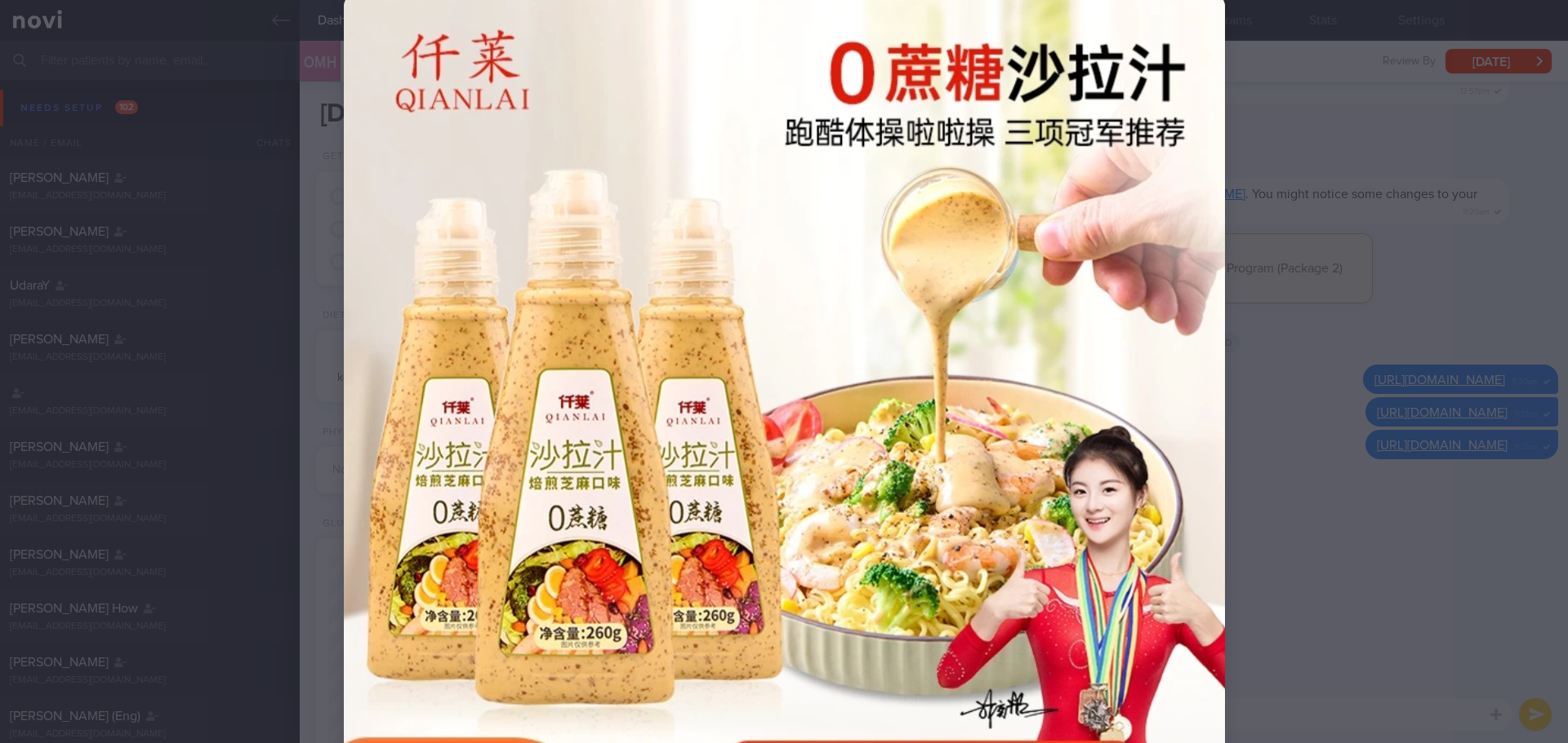
scroll to position [163, 0]
